Goal: Task Accomplishment & Management: Manage account settings

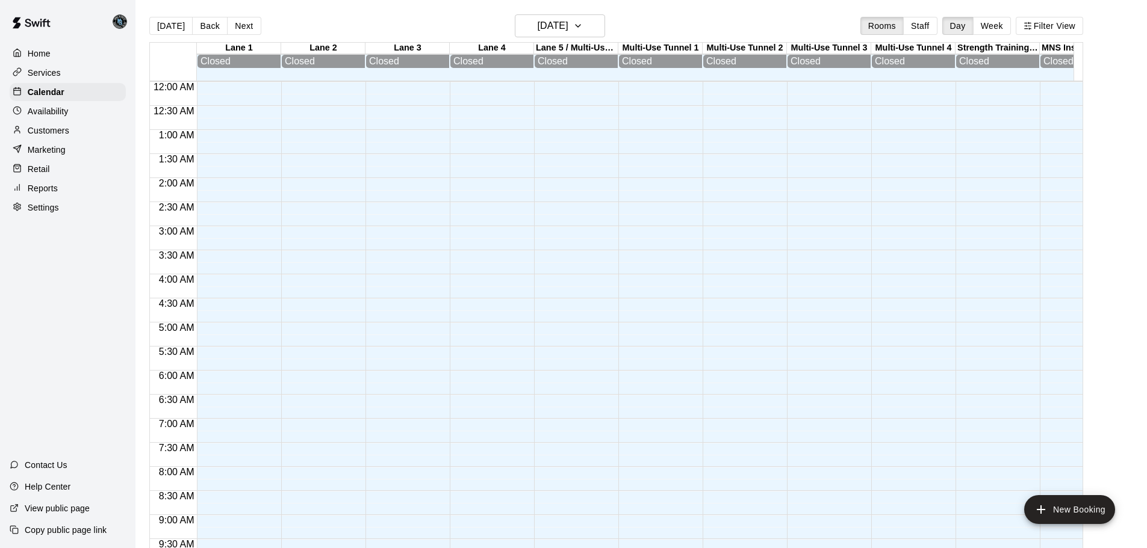
scroll to position [637, 0]
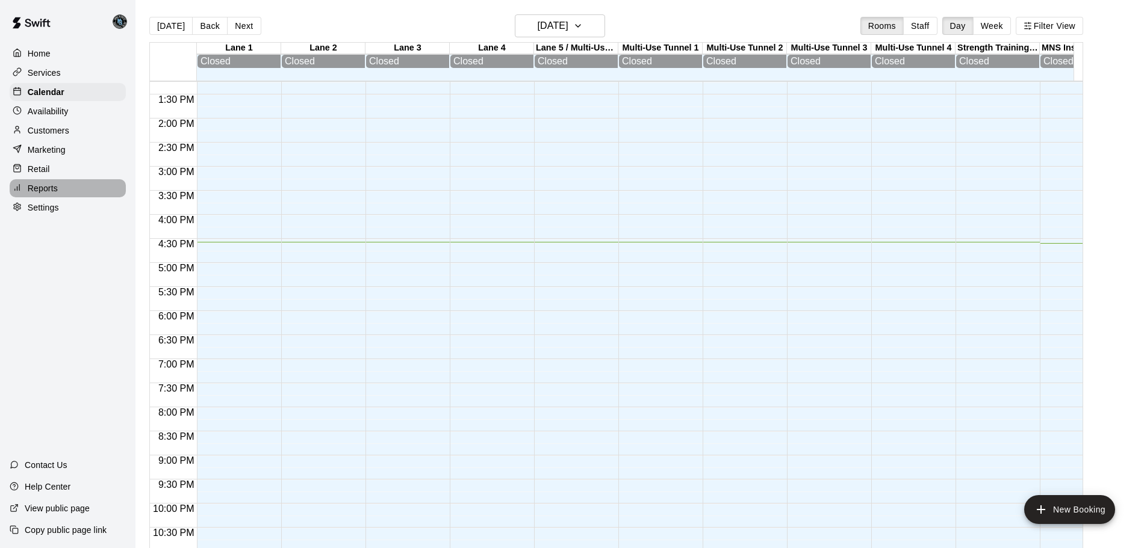
drag, startPoint x: 49, startPoint y: 194, endPoint x: 49, endPoint y: 203, distance: 9.0
click at [49, 194] on p "Reports" at bounding box center [43, 188] width 30 height 12
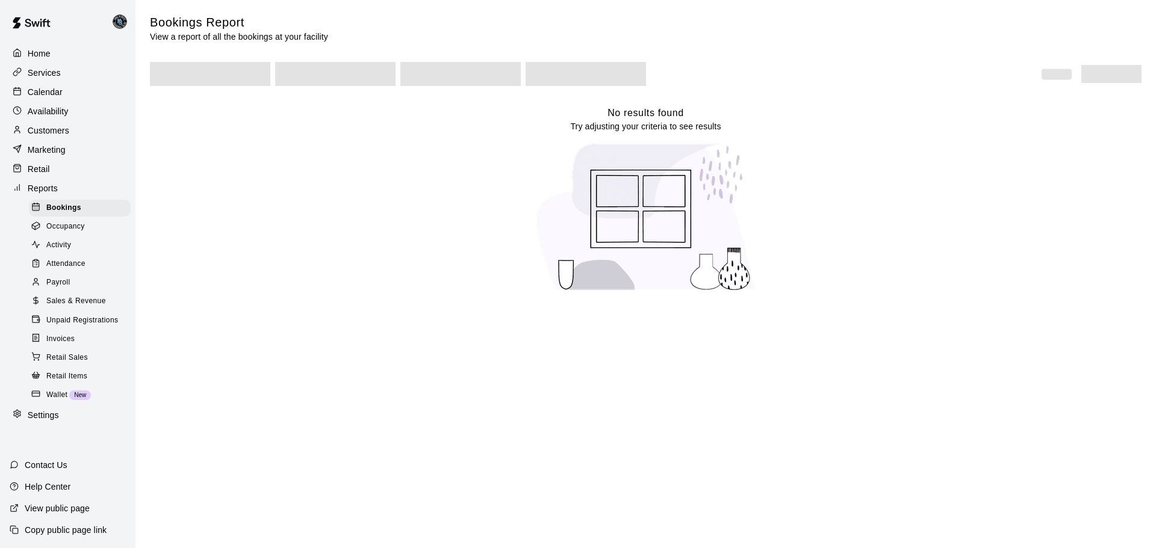
click at [56, 345] on span "Invoices" at bounding box center [60, 339] width 28 height 12
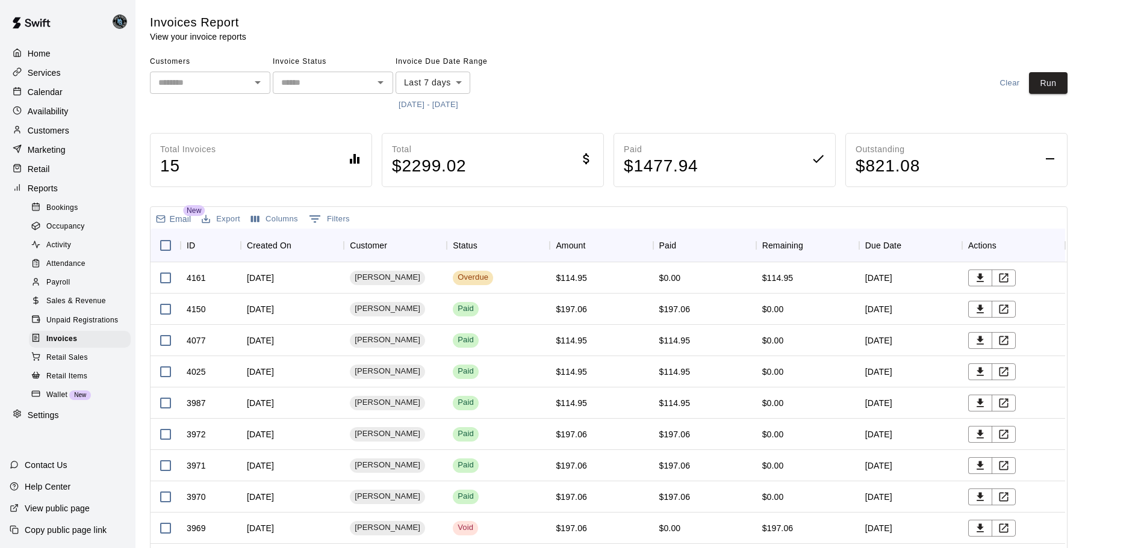
click at [419, 105] on button "9/9/2025 - 9/16/2025" at bounding box center [428, 105] width 66 height 19
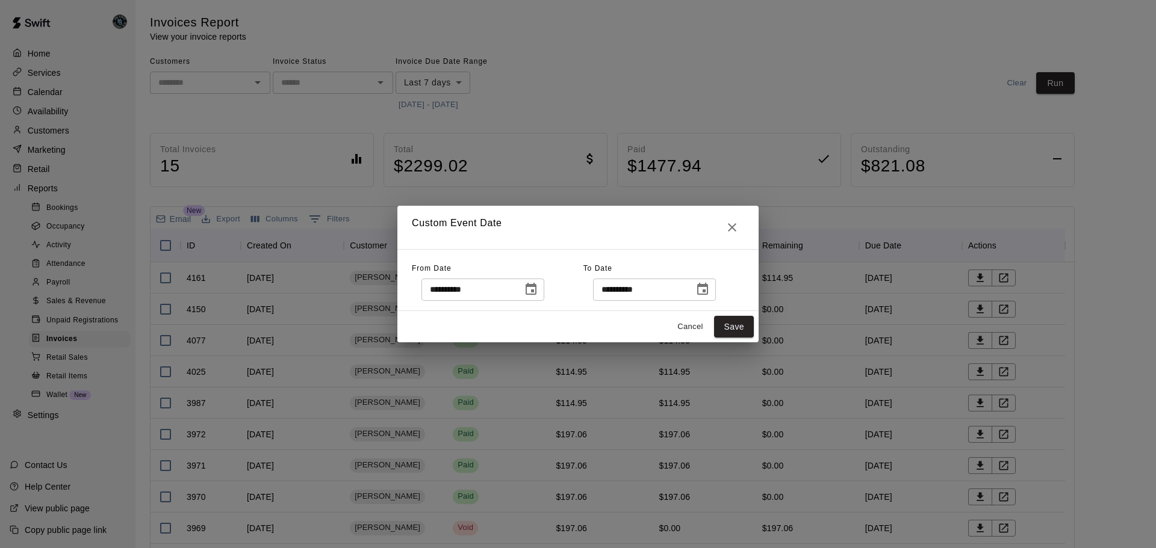
click at [540, 291] on button "Choose date, selected date is Sep 9, 2025" at bounding box center [531, 289] width 24 height 24
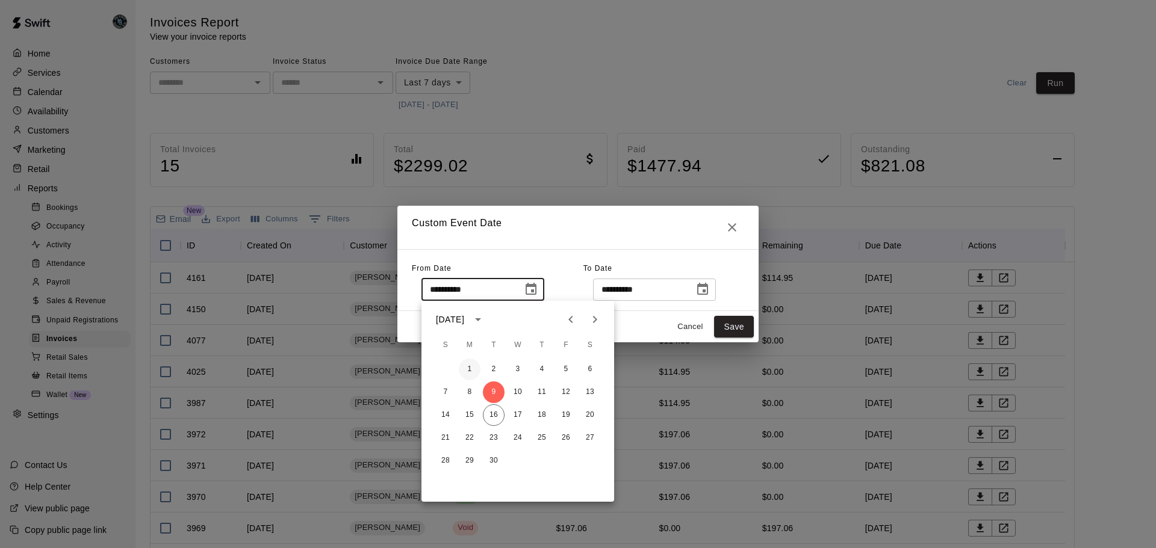
click at [466, 366] on button "1" at bounding box center [470, 370] width 22 height 22
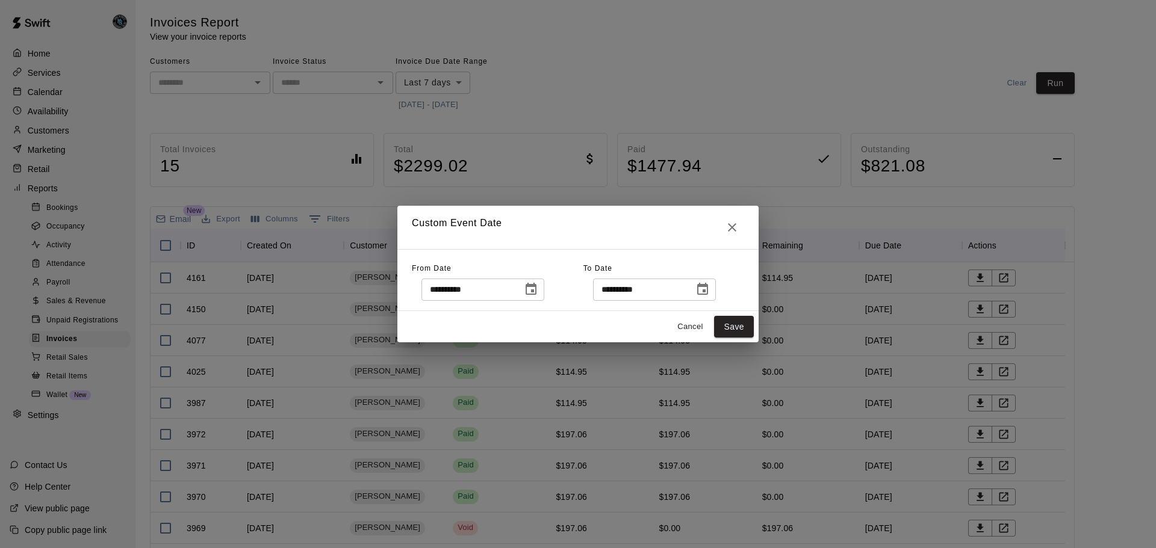
type input "**********"
click at [728, 326] on button "Save" at bounding box center [734, 327] width 40 height 22
type input "******"
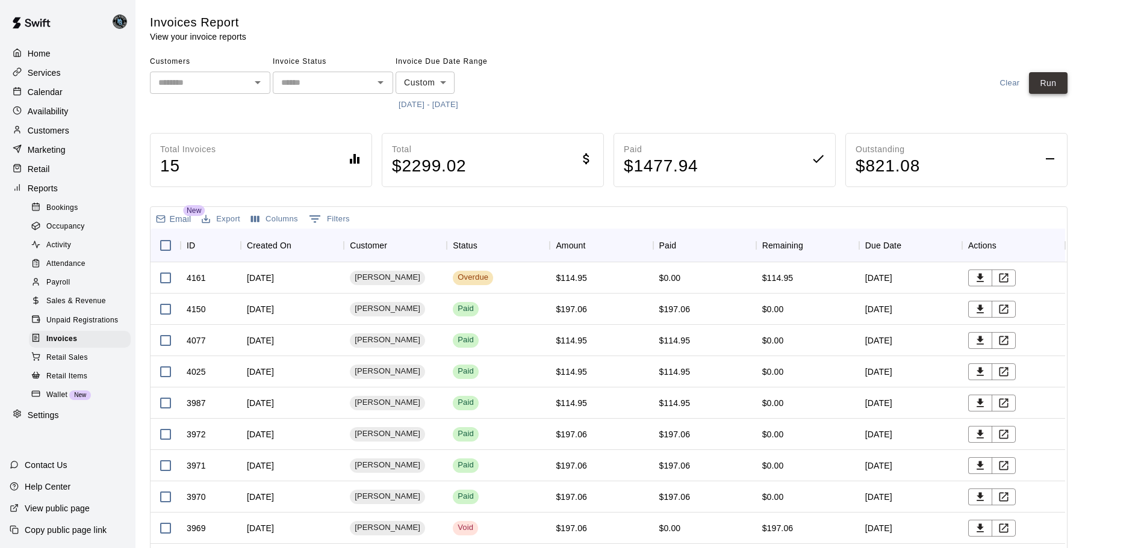
click at [1057, 78] on button "Run" at bounding box center [1048, 83] width 39 height 22
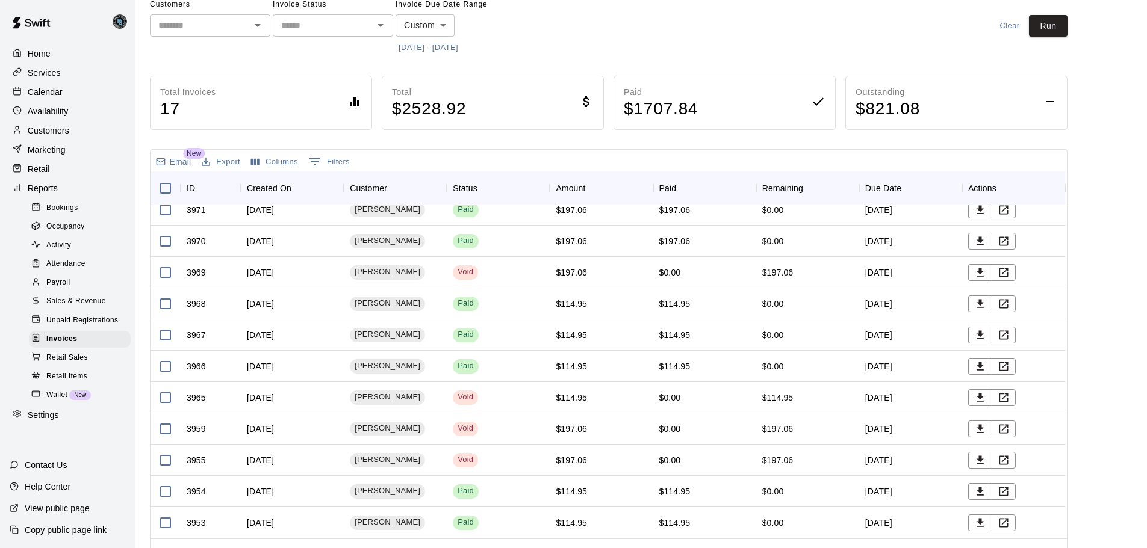
scroll to position [84, 0]
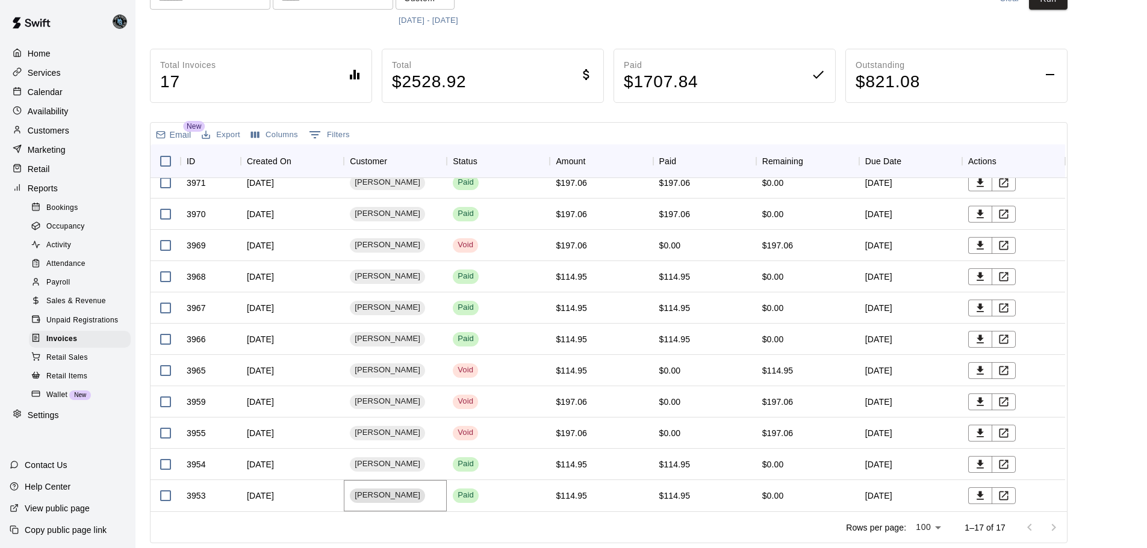
click at [375, 495] on span "[PERSON_NAME]" at bounding box center [387, 495] width 75 height 11
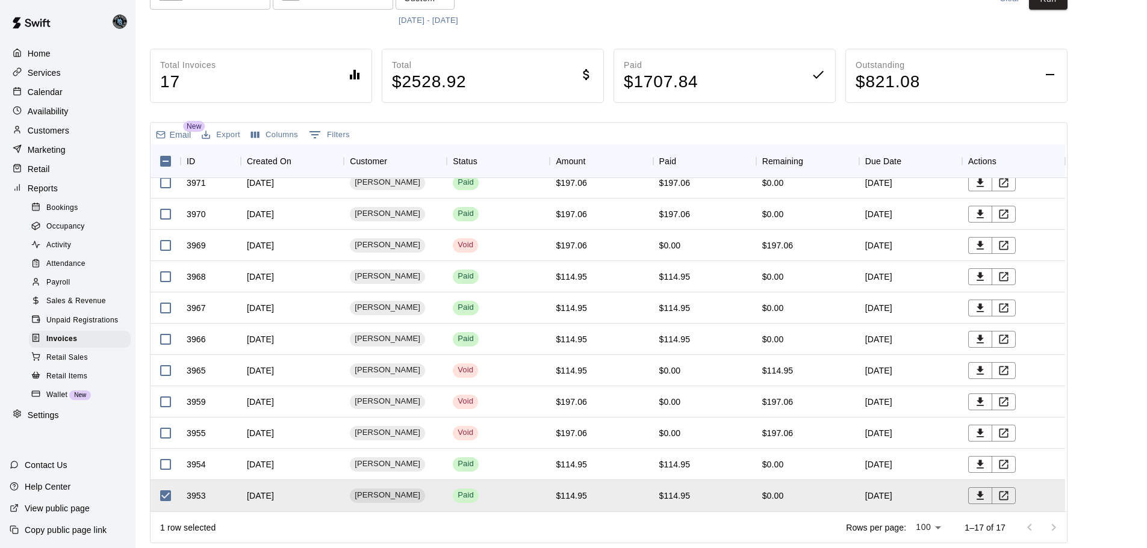
click at [41, 93] on p "Calendar" at bounding box center [45, 92] width 35 height 12
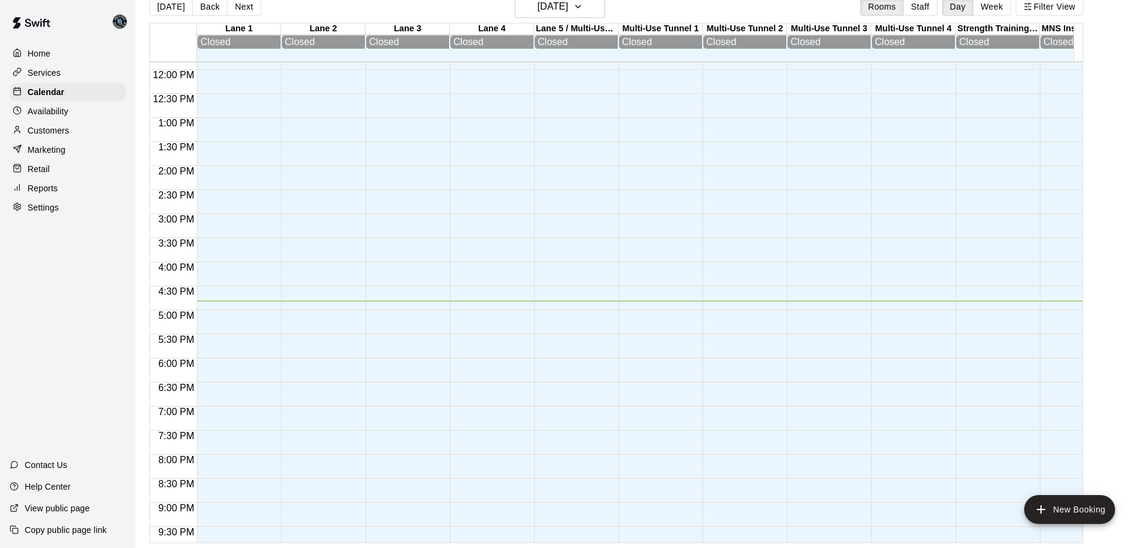
scroll to position [535, 0]
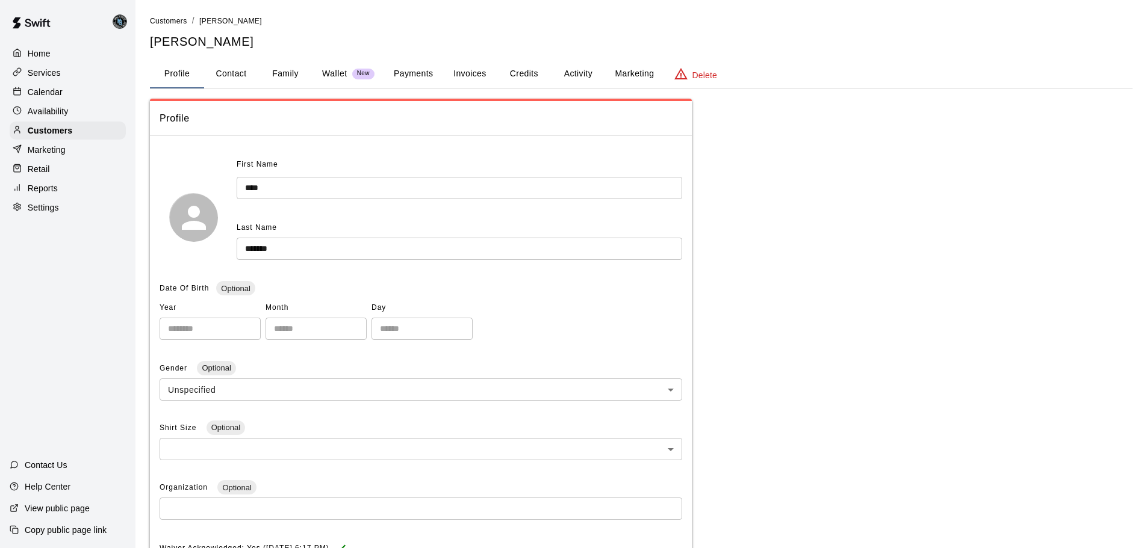
click at [247, 72] on button "Contact" at bounding box center [231, 74] width 54 height 29
select select "**"
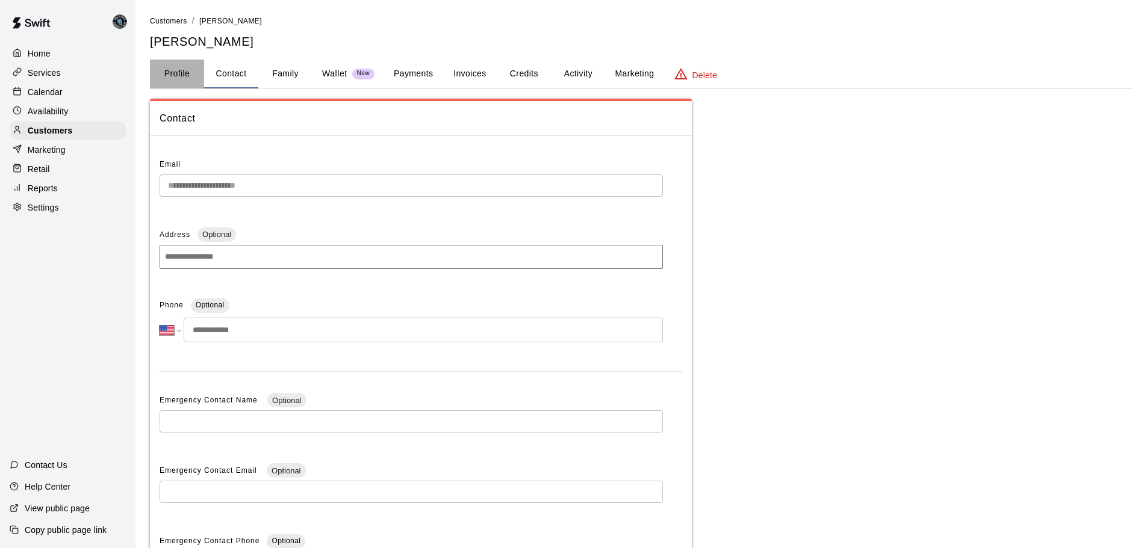
click at [182, 75] on button "Profile" at bounding box center [177, 74] width 54 height 29
